Goal: Navigation & Orientation: Find specific page/section

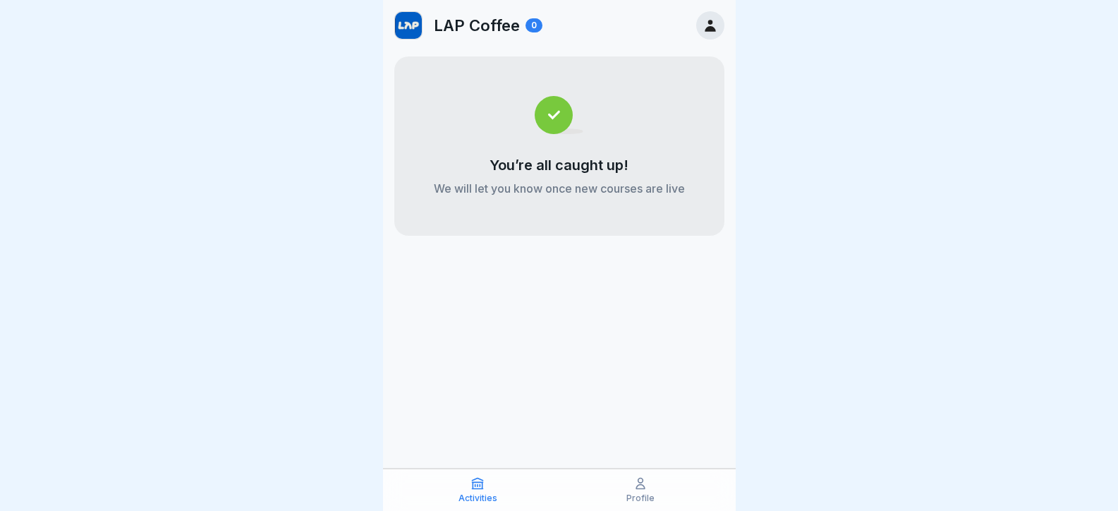
click at [636, 494] on p "Profile" at bounding box center [640, 498] width 28 height 10
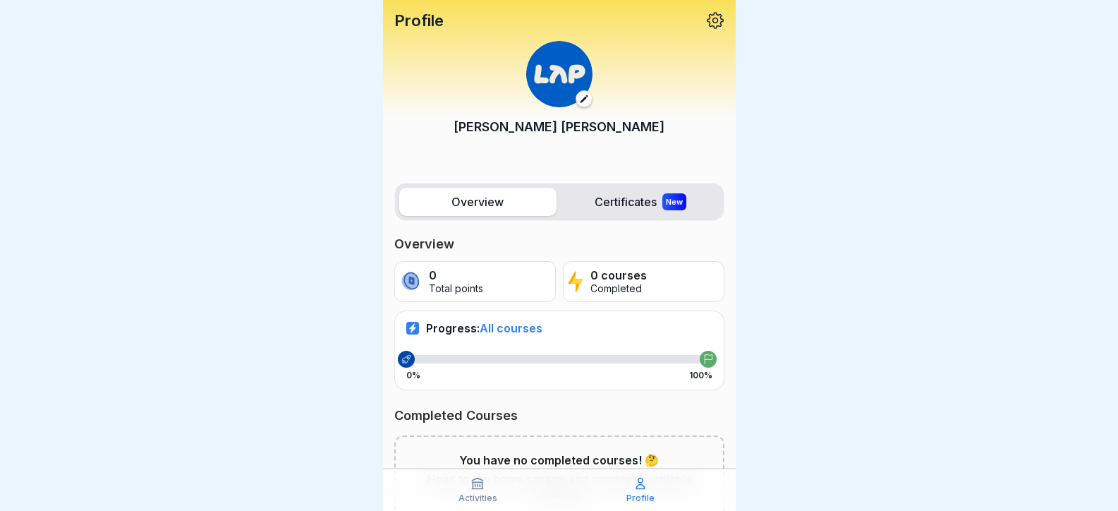
scroll to position [78, 0]
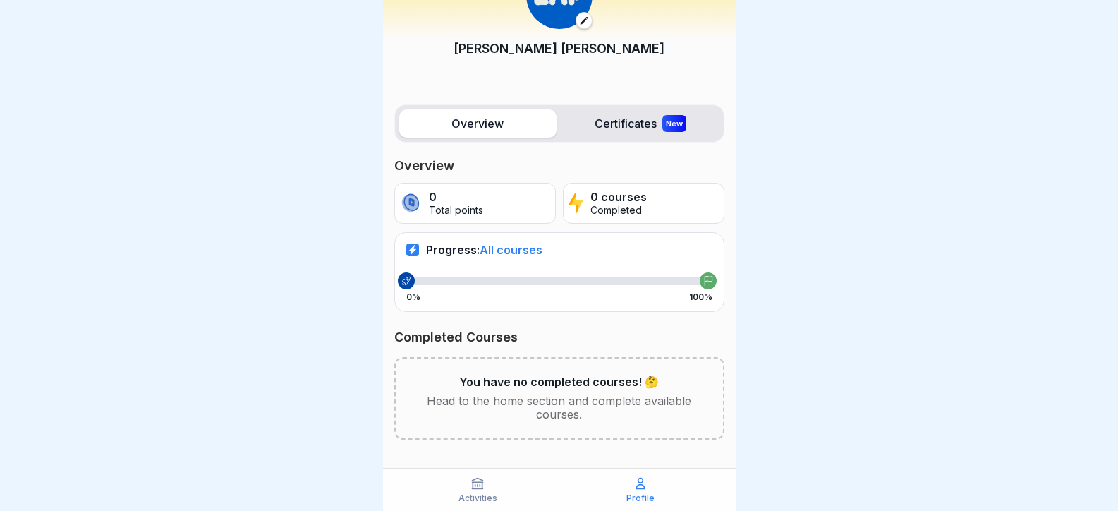
click at [504, 249] on span "All courses" at bounding box center [511, 250] width 63 height 14
click at [474, 490] on icon at bounding box center [477, 483] width 14 height 14
